Goal: Find specific page/section: Find specific page/section

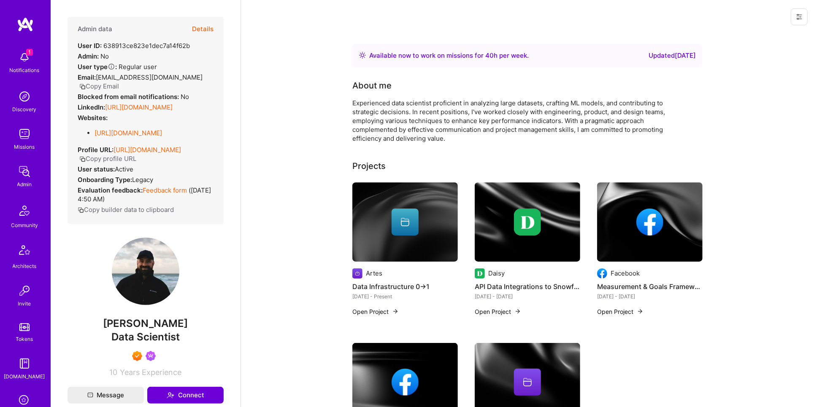
scroll to position [465, 0]
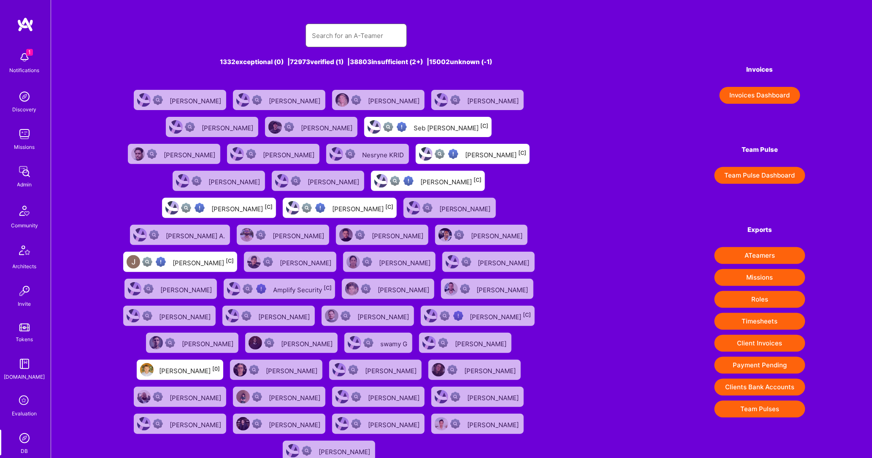
click at [366, 32] on input "text" at bounding box center [356, 36] width 88 height 22
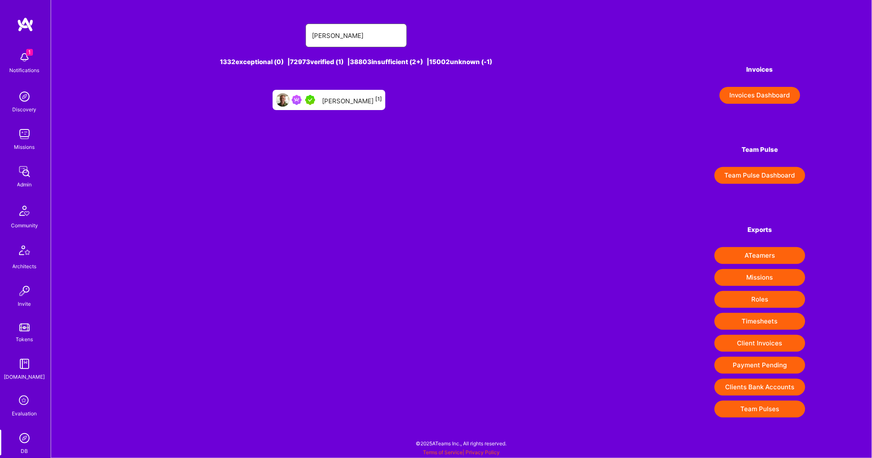
type input "ian wy"
click at [350, 105] on div "Ian Wyosnick [1]" at bounding box center [352, 99] width 60 height 11
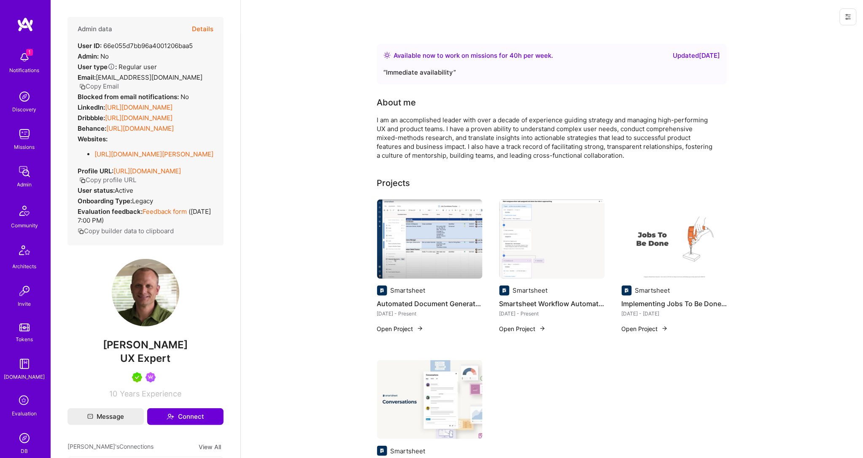
click at [109, 85] on button "Copy Email" at bounding box center [99, 86] width 40 height 9
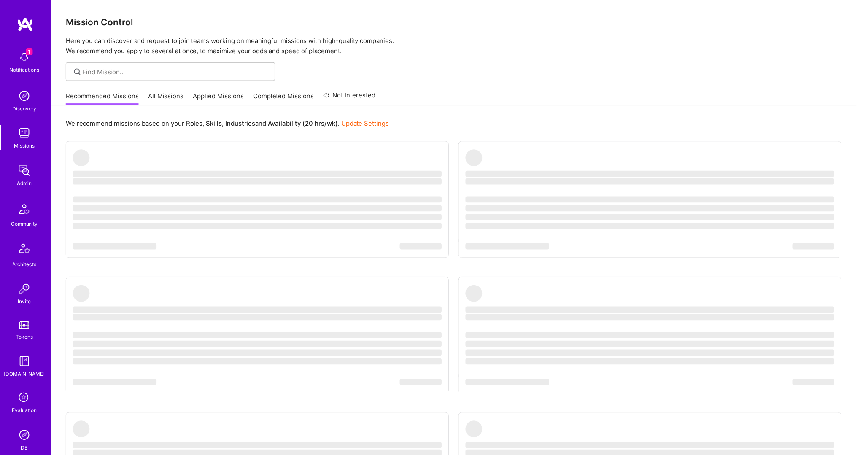
click at [18, 431] on img at bounding box center [24, 438] width 17 height 17
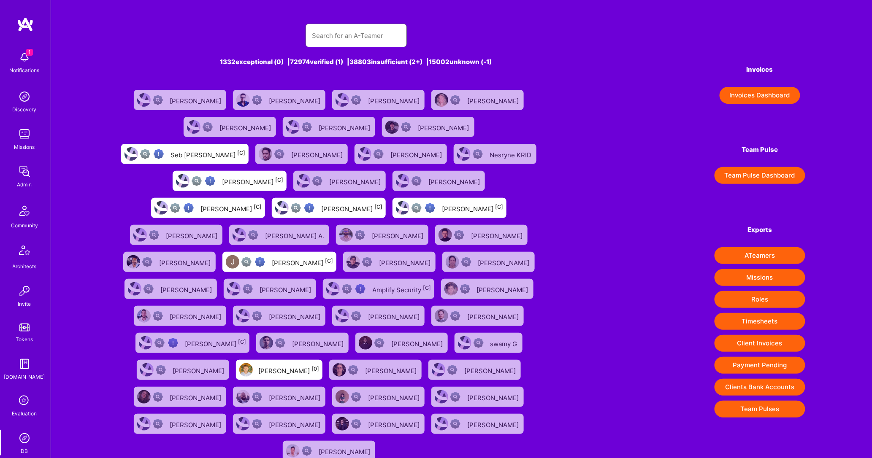
click at [357, 25] on input "text" at bounding box center [356, 36] width 88 height 22
click at [327, 32] on input "text" at bounding box center [356, 36] width 88 height 22
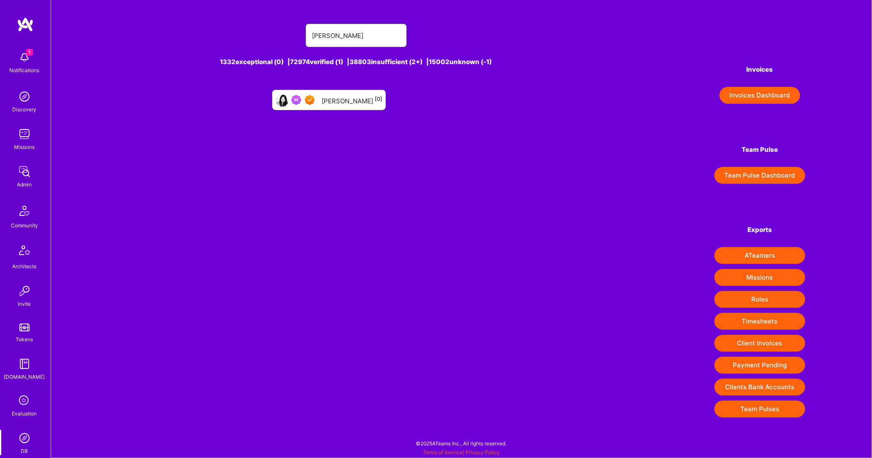
type input "carleen"
click at [261, 97] on div "Carleen Pan [0]" at bounding box center [329, 99] width 422 height 27
click at [311, 97] on div at bounding box center [304, 100] width 27 height 10
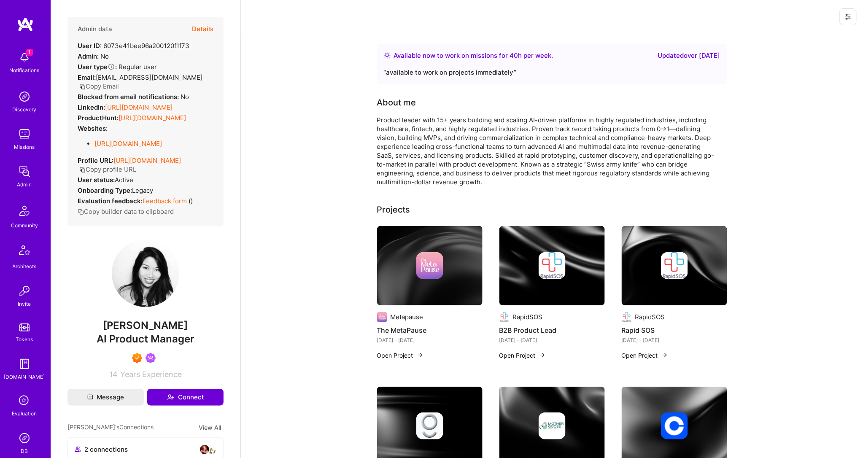
click at [194, 23] on button "Details" at bounding box center [203, 29] width 22 height 24
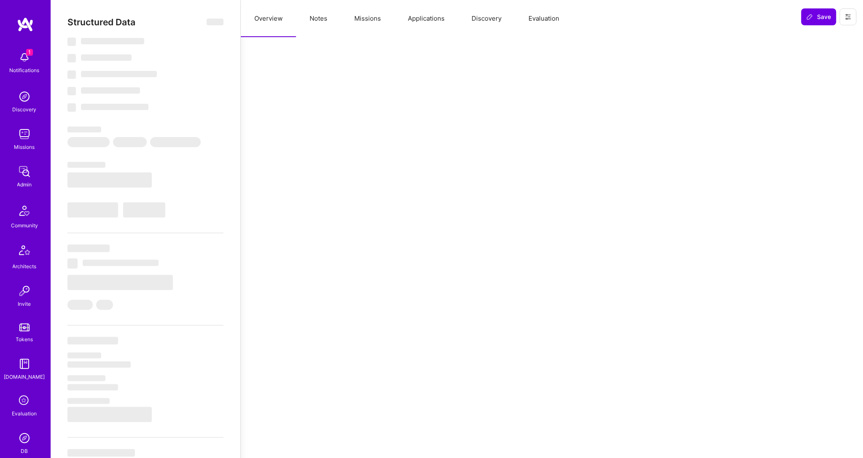
select select "Right Now"
select select "7"
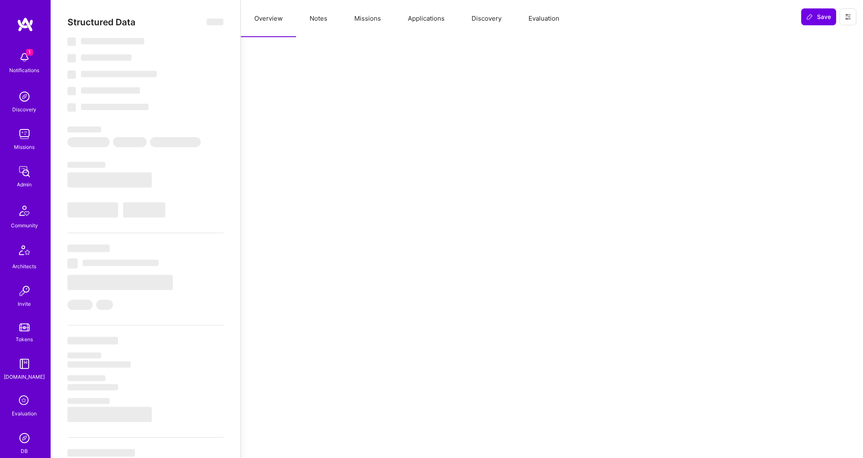
select select "US"
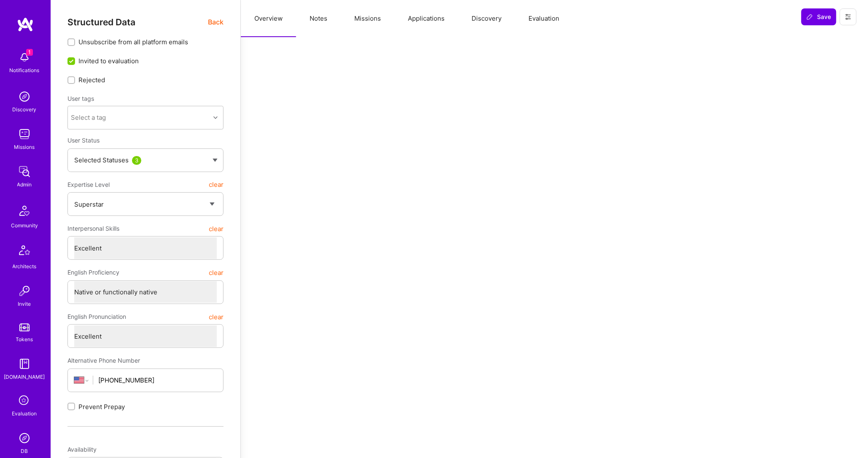
click at [371, 16] on button "Missions" at bounding box center [368, 18] width 54 height 37
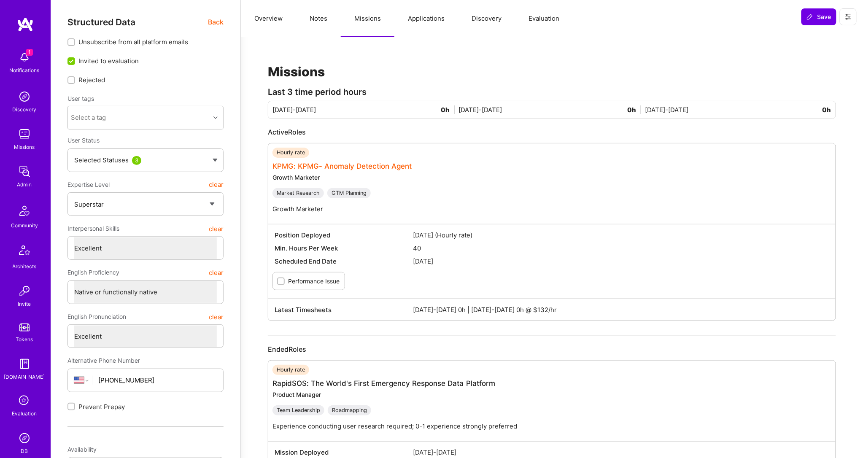
click at [327, 170] on link "KPMG: KPMG- Anomaly Detection Agent" at bounding box center [343, 166] width 140 height 8
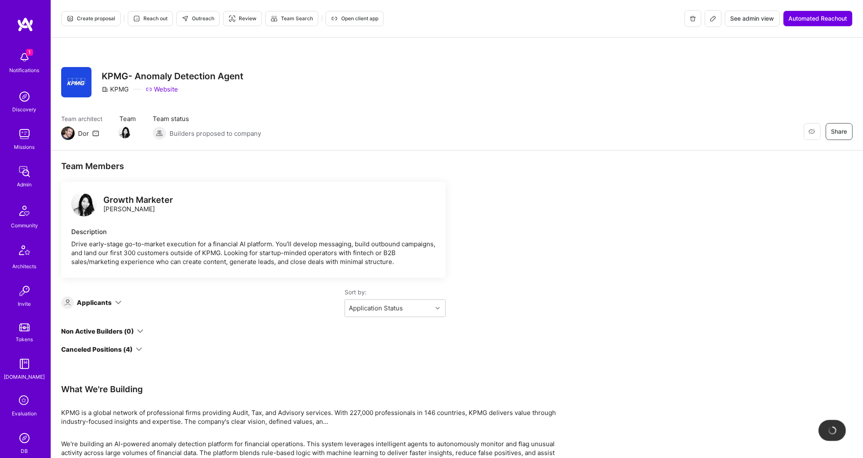
click at [710, 18] on icon at bounding box center [713, 18] width 7 height 7
